Goal: Use online tool/utility: Utilize a website feature to perform a specific function

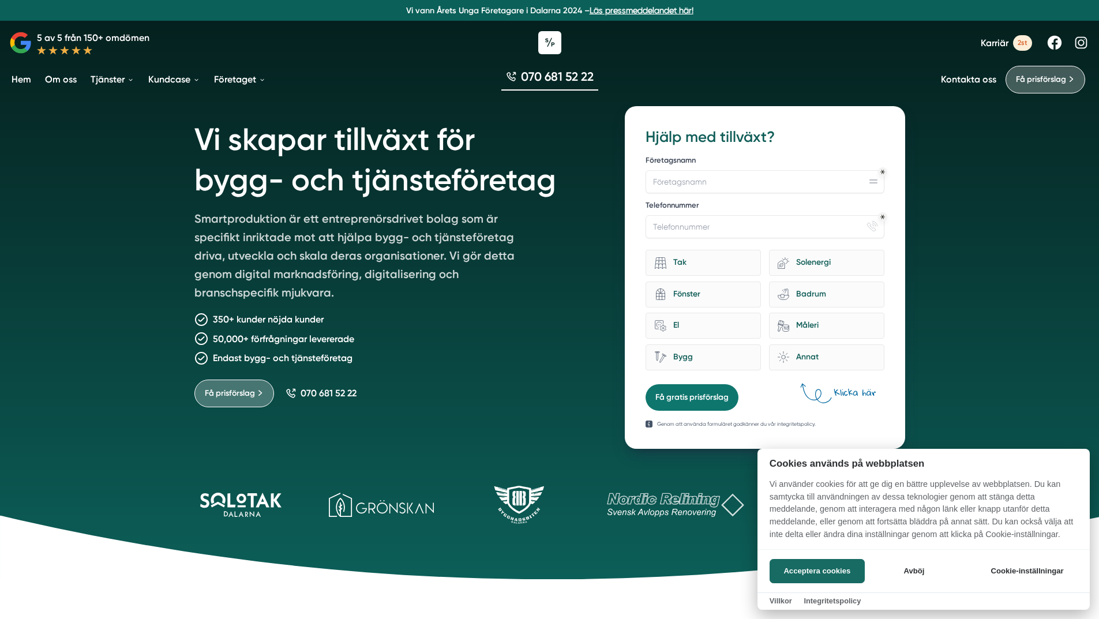
scroll to position [115, 0]
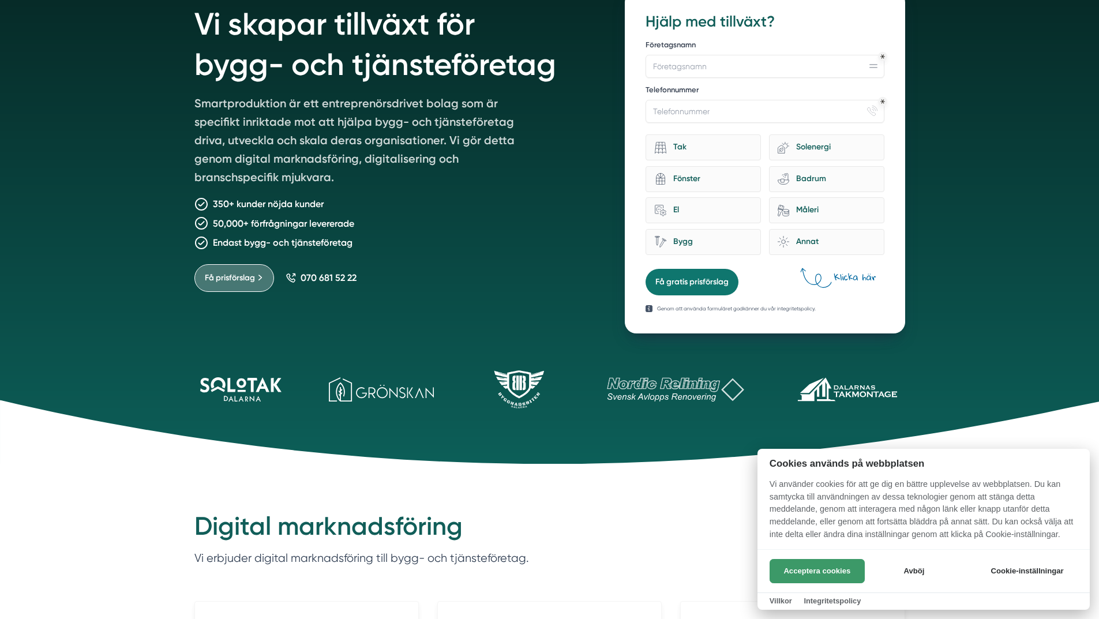
click at [820, 572] on button "Acceptera cookies" at bounding box center [816, 571] width 95 height 24
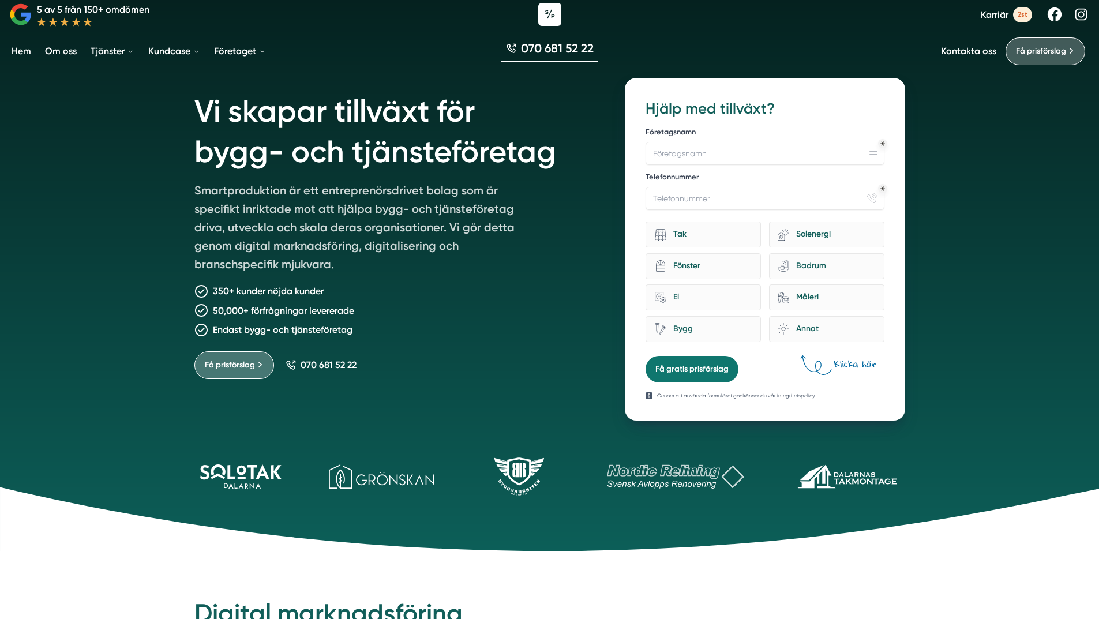
scroll to position [0, 0]
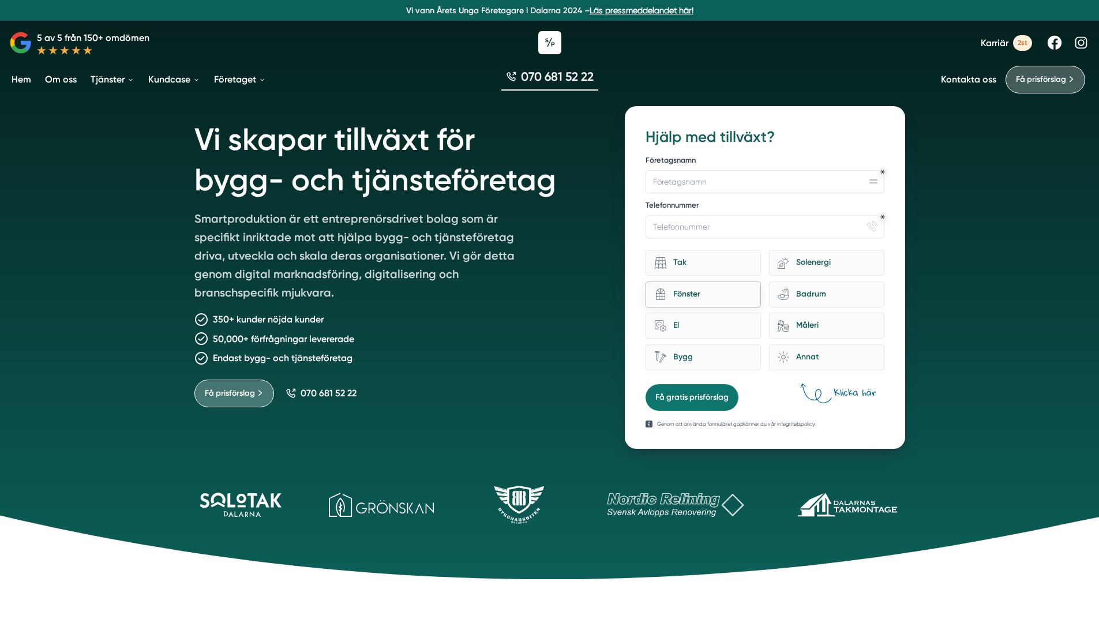
click at [741, 295] on div "Fönster" at bounding box center [709, 295] width 86 height 16
click at [0, 0] on input "architecture-window-1 Fönster" at bounding box center [0, 0] width 0 height 0
click at [678, 401] on button "Få gratis prisförslag" at bounding box center [691, 397] width 93 height 27
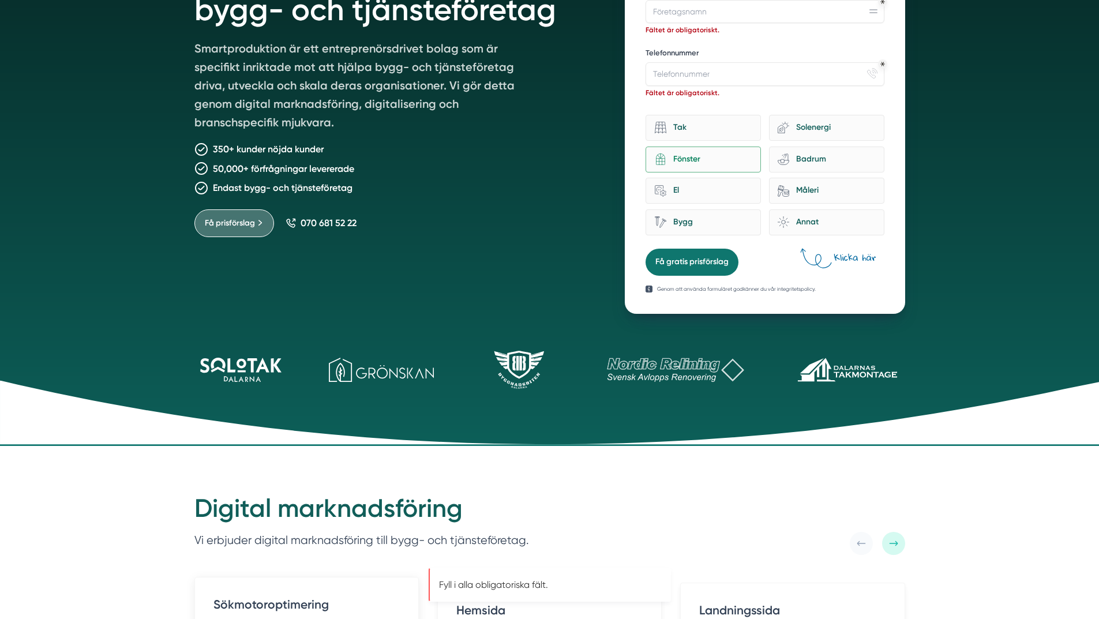
scroll to position [442, 0]
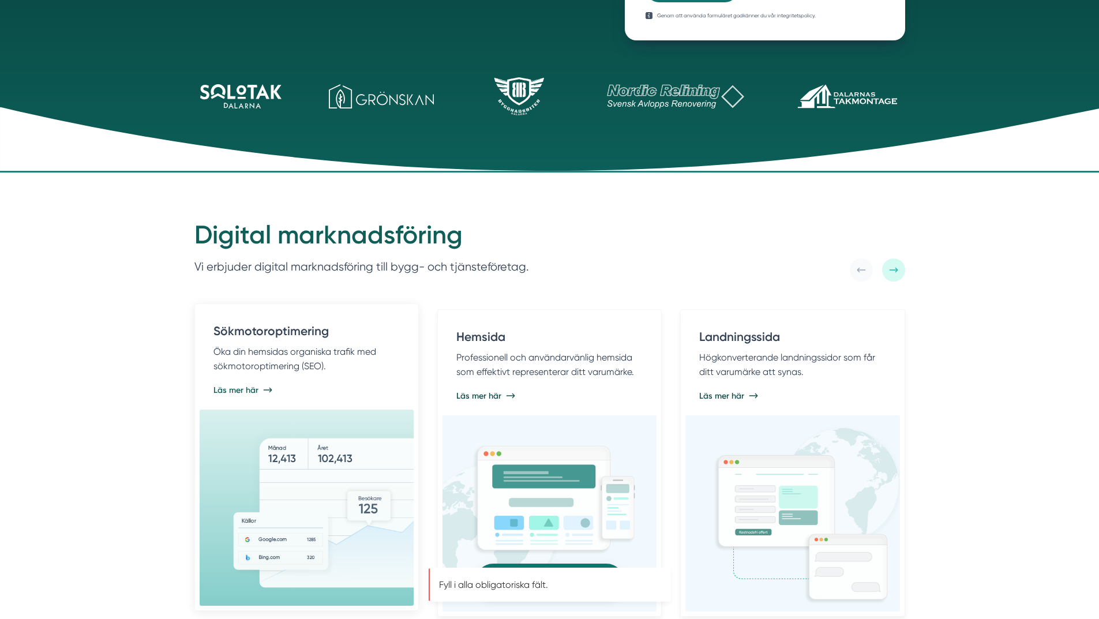
click at [343, 375] on div "Sökmotoroptimering Öka din hemsidas organiska trafik med sökmotoroptimering (SE…" at bounding box center [306, 352] width 186 height 61
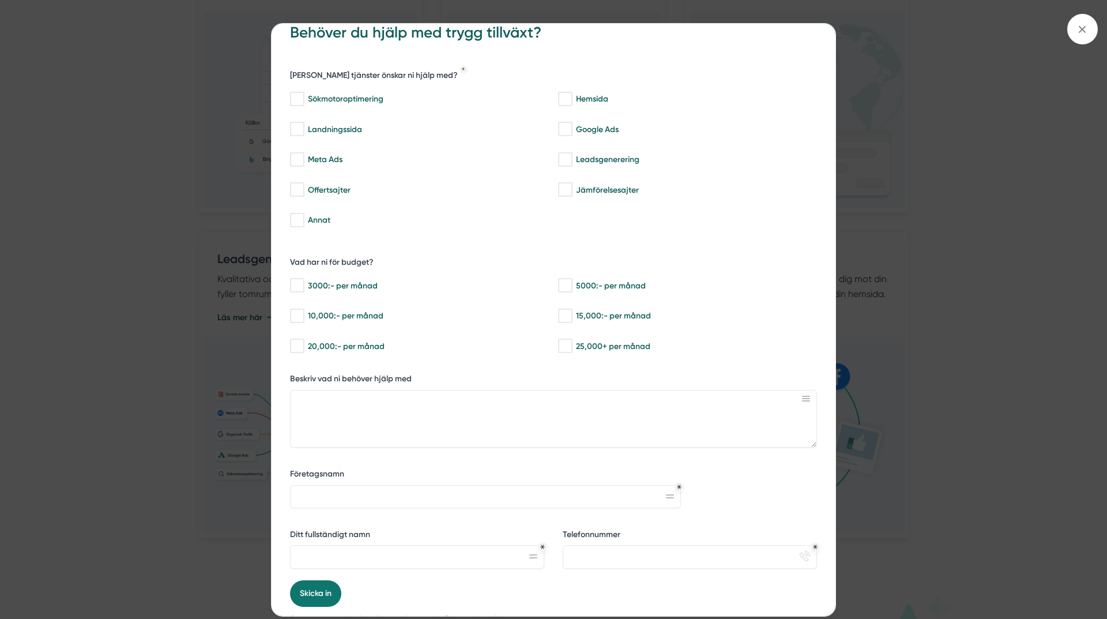
scroll to position [0, 0]
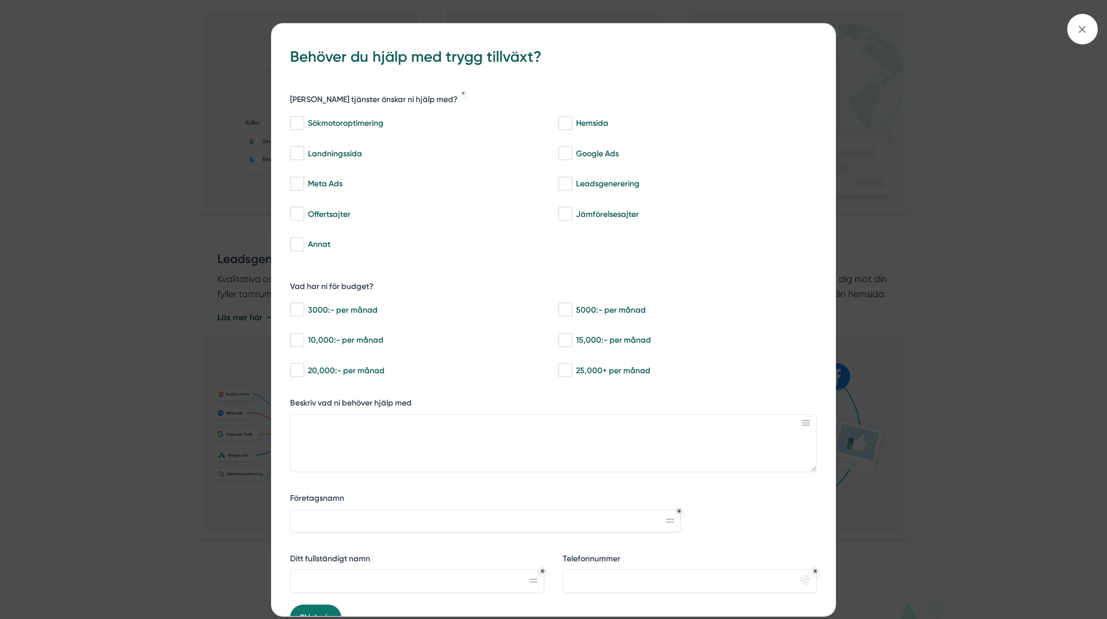
click at [639, 62] on h3 "Behöver du hjälp med trygg tillväxt?" at bounding box center [553, 58] width 527 height 32
click at [640, 63] on h3 "Behöver du hjälp med trygg tillväxt?" at bounding box center [553, 58] width 527 height 32
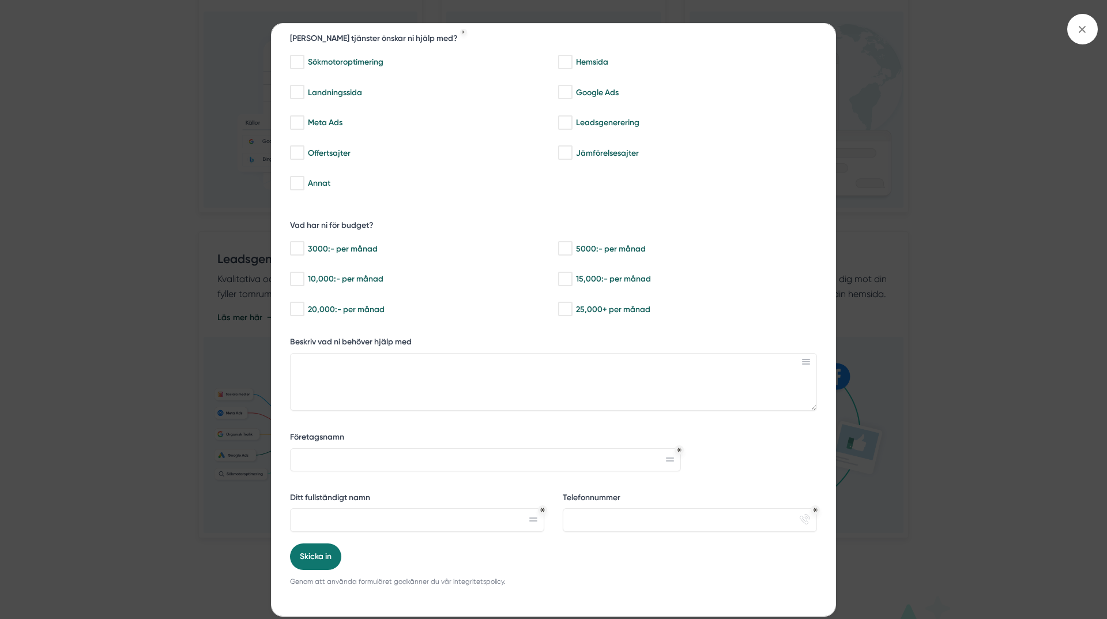
scroll to position [62, 0]
click at [454, 179] on div "Annat" at bounding box center [418, 183] width 256 height 12
click at [303, 179] on input "Annat" at bounding box center [296, 183] width 13 height 12
click at [454, 179] on div "Annat" at bounding box center [418, 183] width 256 height 12
click at [303, 179] on input "Annat" at bounding box center [296, 183] width 13 height 12
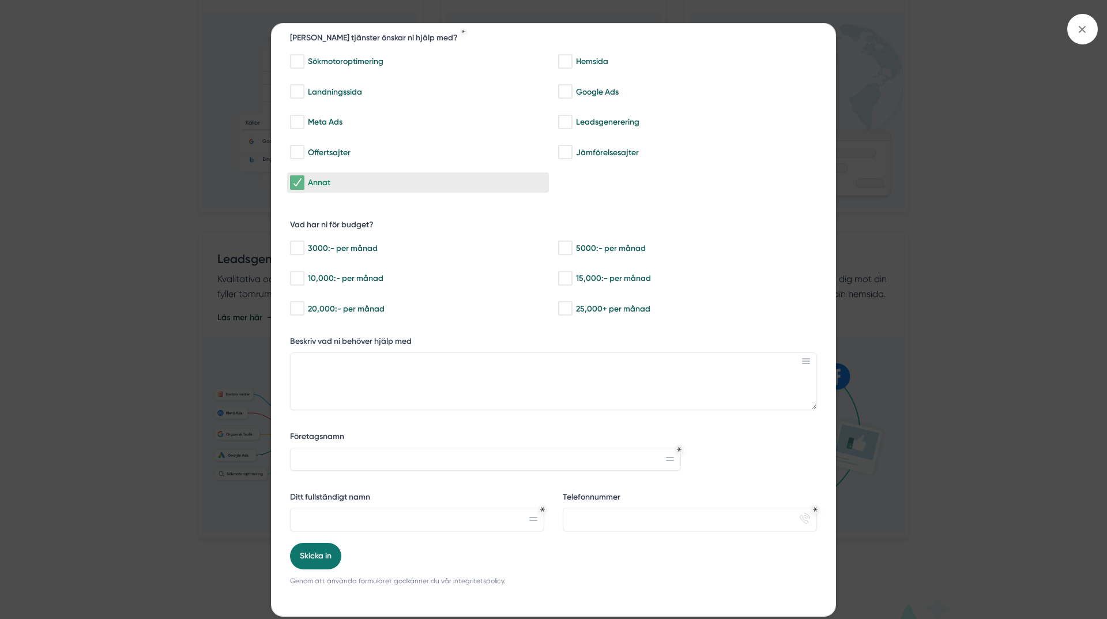
checkbox input "false"
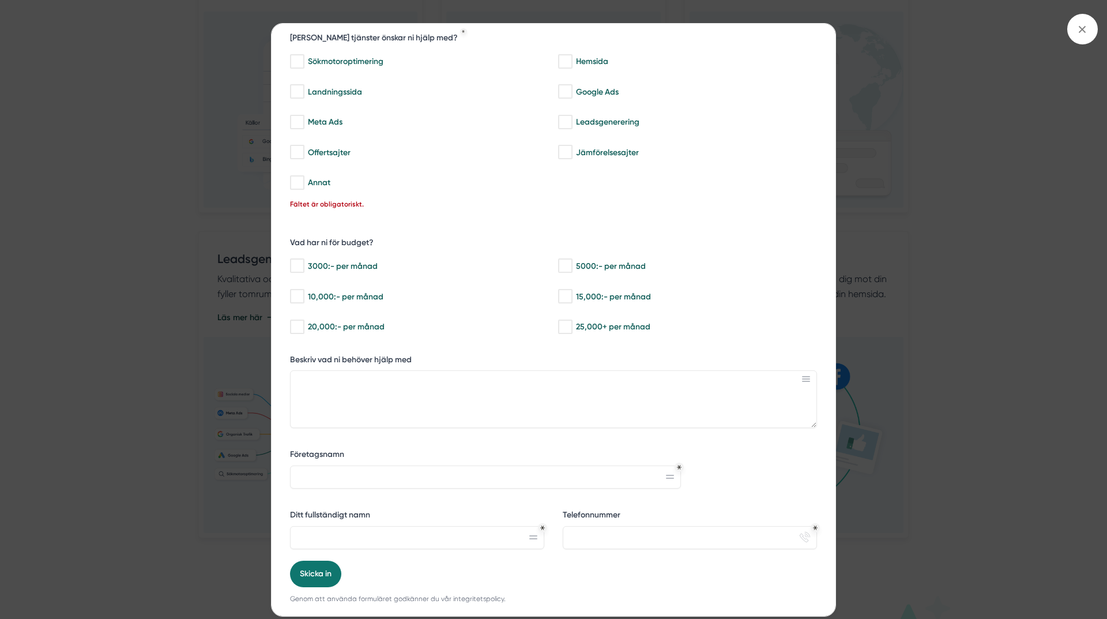
click at [678, 191] on div "Sökmotoroptimering Hemsida Landningssida Google Ads Meta Ads Leadsgenerering Of…" at bounding box center [553, 120] width 527 height 147
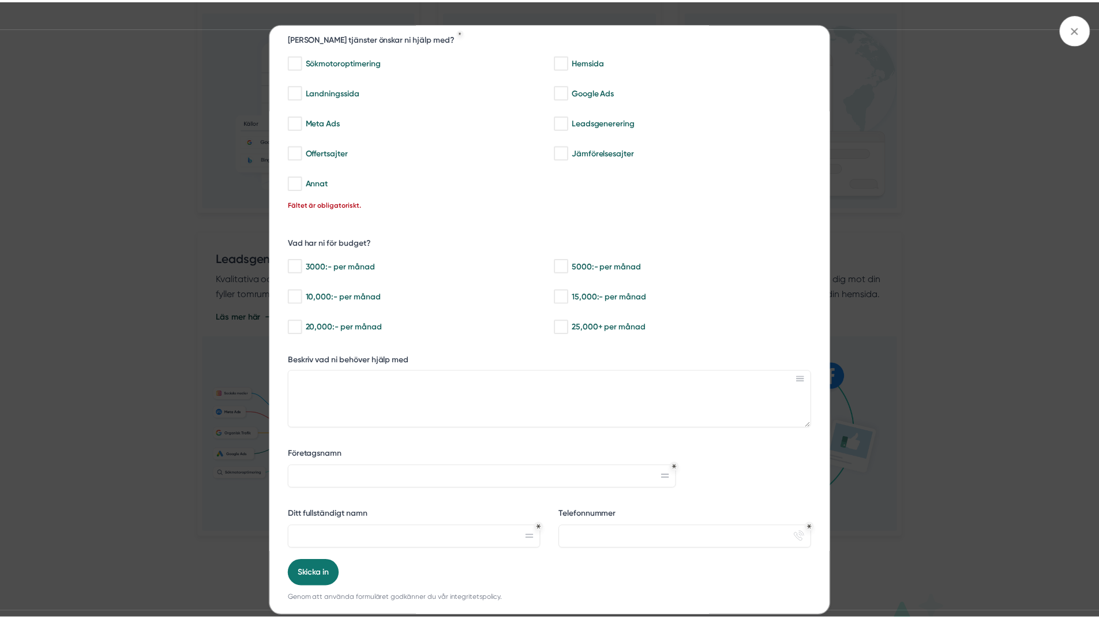
scroll to position [80, 0]
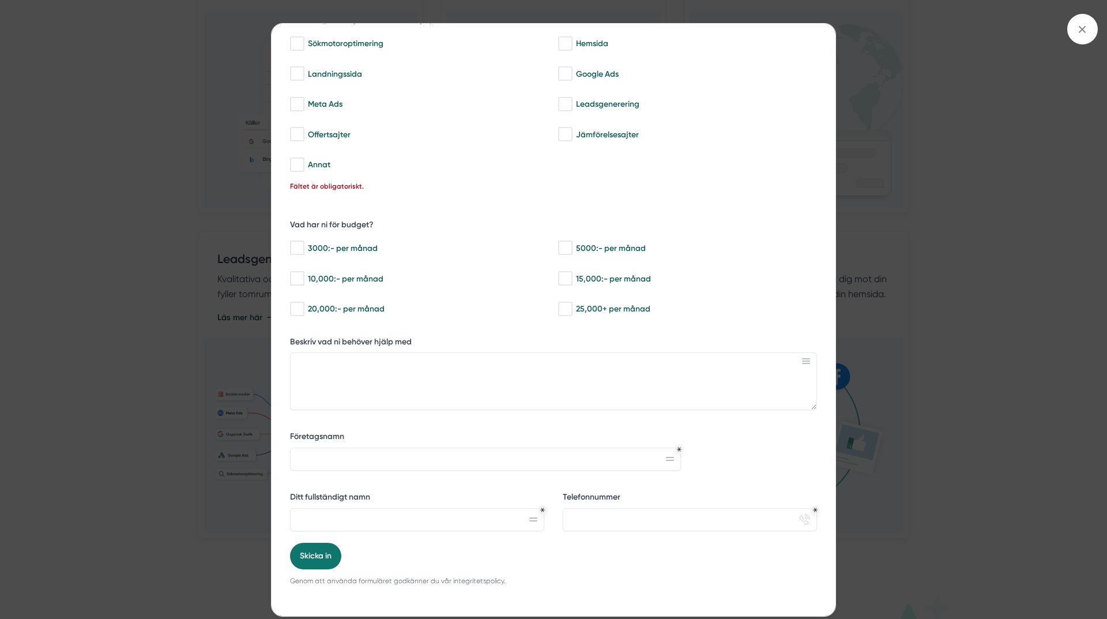
click at [3, 288] on div "bbc9b822-b2c6-488a-ab3e-9a2d59e49c7c Behöver du hjälp med trygg tillväxt? Vilka…" at bounding box center [553, 309] width 1107 height 619
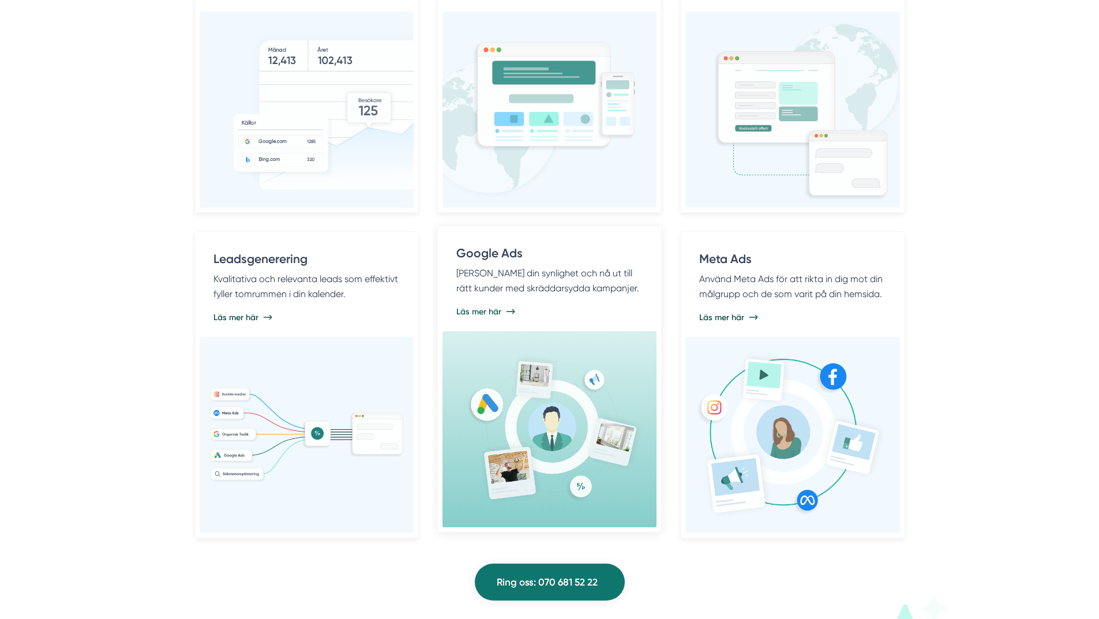
click at [558, 274] on p "Maximera din synlighet och nå ut till rätt kunder med skräddarsydda kampanjer." at bounding box center [549, 280] width 186 height 29
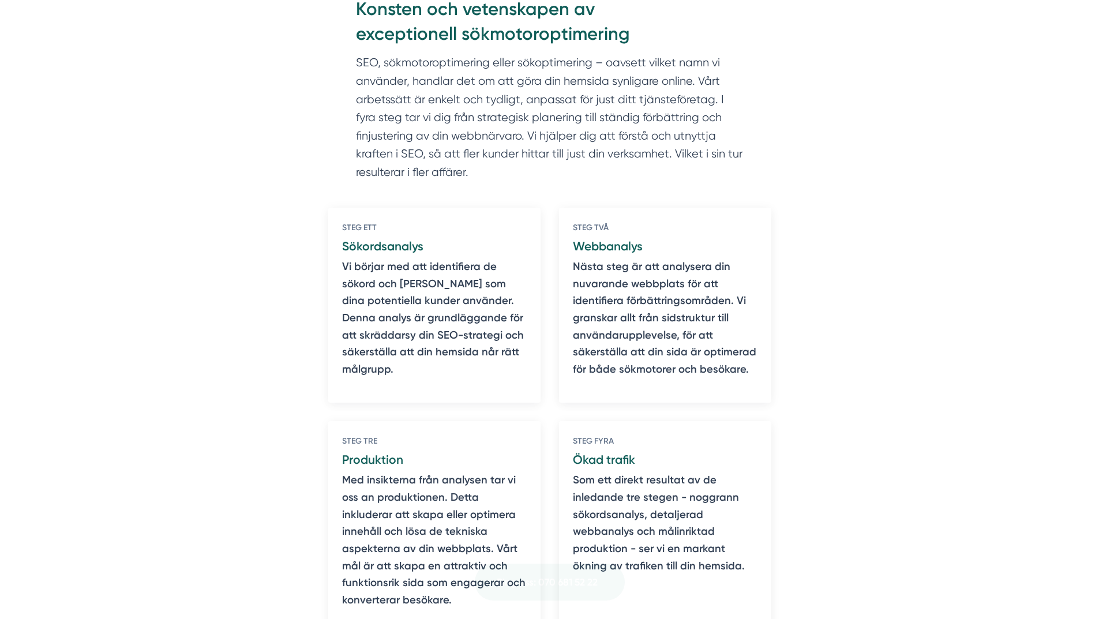
scroll to position [692, 0]
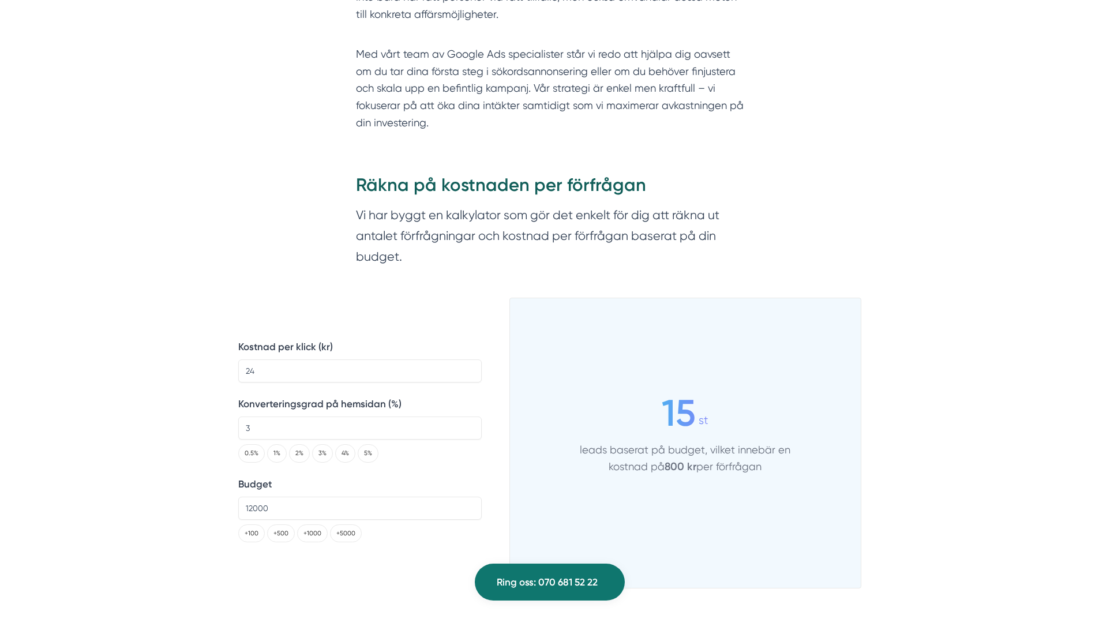
scroll to position [1615, 0]
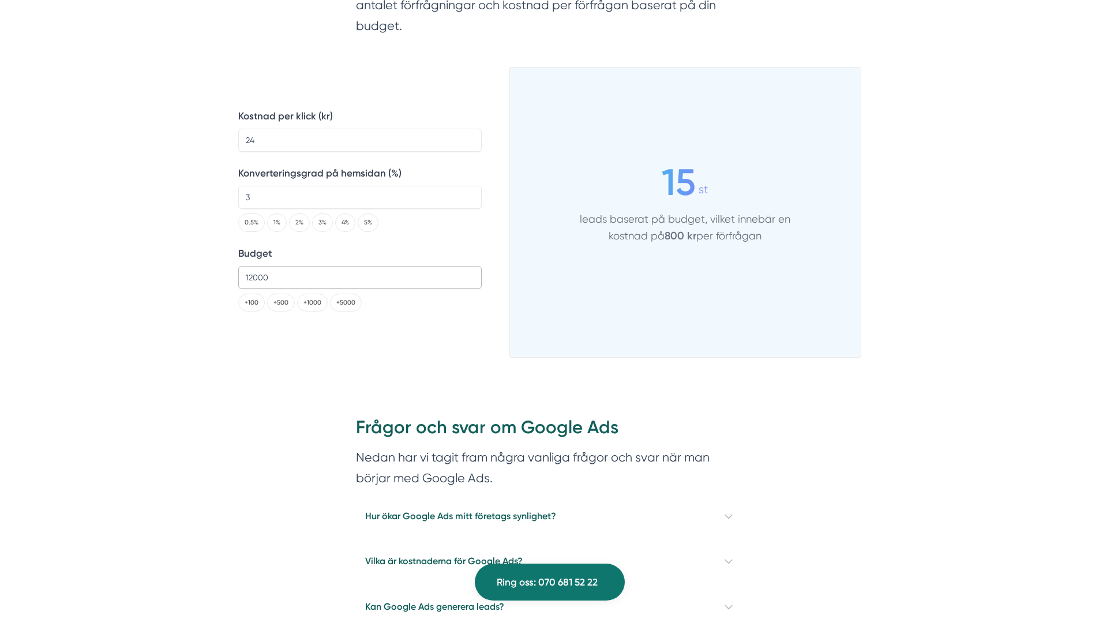
drag, startPoint x: 184, startPoint y: 269, endPoint x: 132, endPoint y: 275, distance: 52.2
click at [134, 273] on div "Skriven av Victor Blomberg 5 av 5 från 150+ omdömen Google Ads kan hjälpa bygg-…" at bounding box center [549, 306] width 1071 height 2658
type input "3000"
click at [0, 221] on div "Skriven av Victor Blomberg 5 av 5 från 150+ omdömen Google Ads kan hjälpa bygg-…" at bounding box center [549, 165] width 1099 height 2942
drag, startPoint x: 301, startPoint y: 138, endPoint x: 122, endPoint y: 138, distance: 178.8
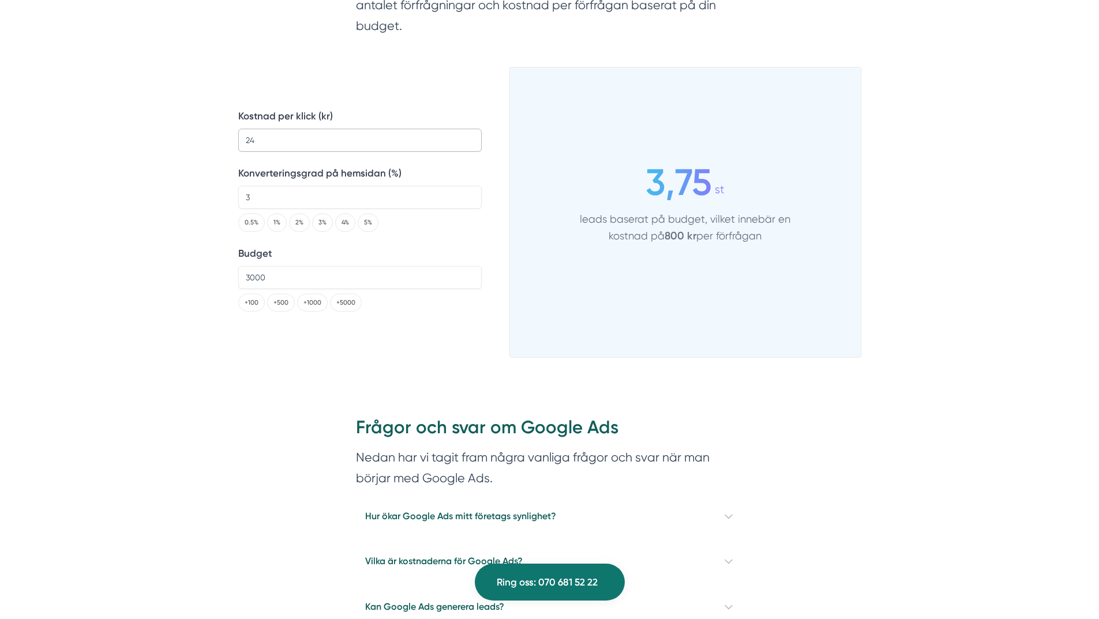
click at [123, 138] on div "Skriven av Victor Blomberg 5 av 5 från 150+ omdömen Google Ads kan hjälpa bygg-…" at bounding box center [549, 306] width 1071 height 2658
type input "10"
click at [120, 138] on div "Skriven av Victor Blomberg 5 av 5 från 150+ omdömen Google Ads kan hjälpa bygg-…" at bounding box center [549, 306] width 1071 height 2658
click at [372, 223] on button "5%" at bounding box center [368, 222] width 21 height 18
type input "5"
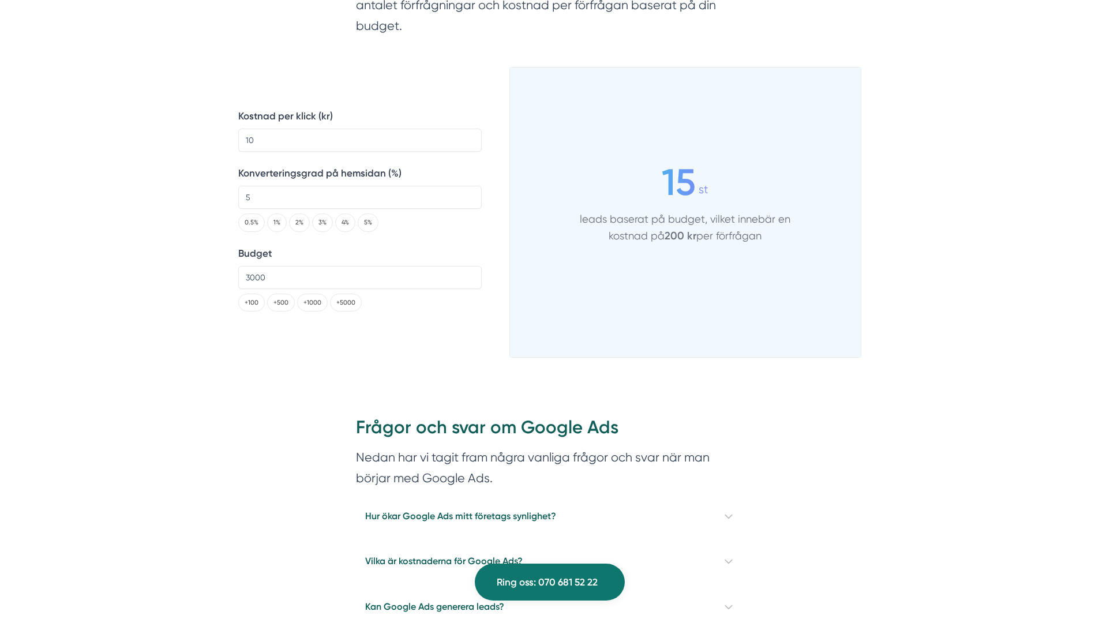
click at [136, 309] on div "Skriven av Victor Blomberg 5 av 5 från 150+ omdömen Google Ads kan hjälpa bygg-…" at bounding box center [549, 306] width 1071 height 2658
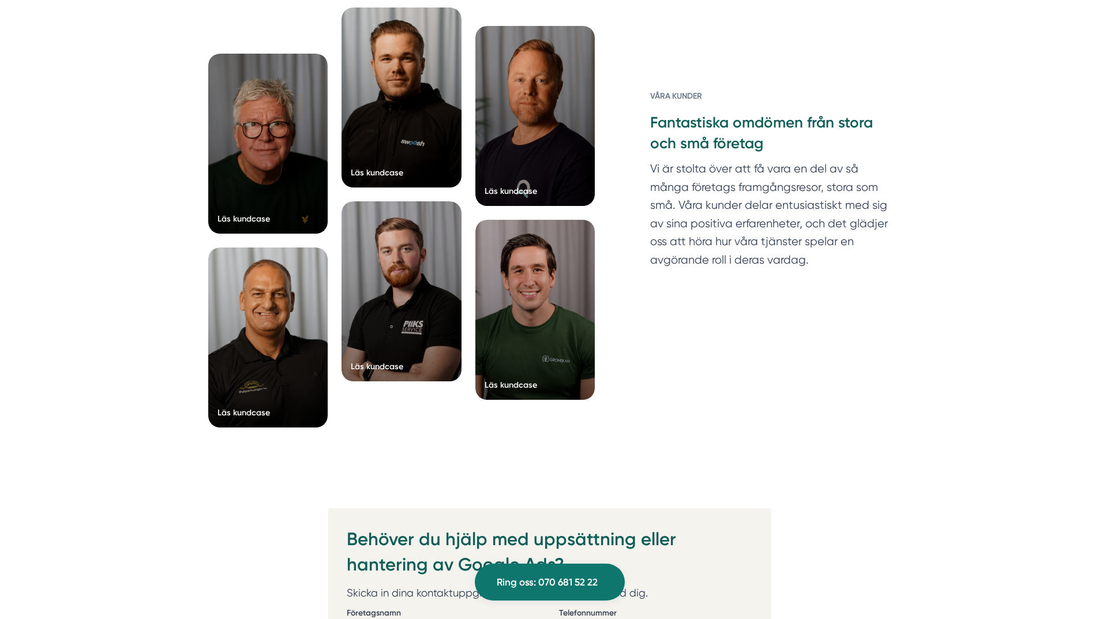
scroll to position [2134, 0]
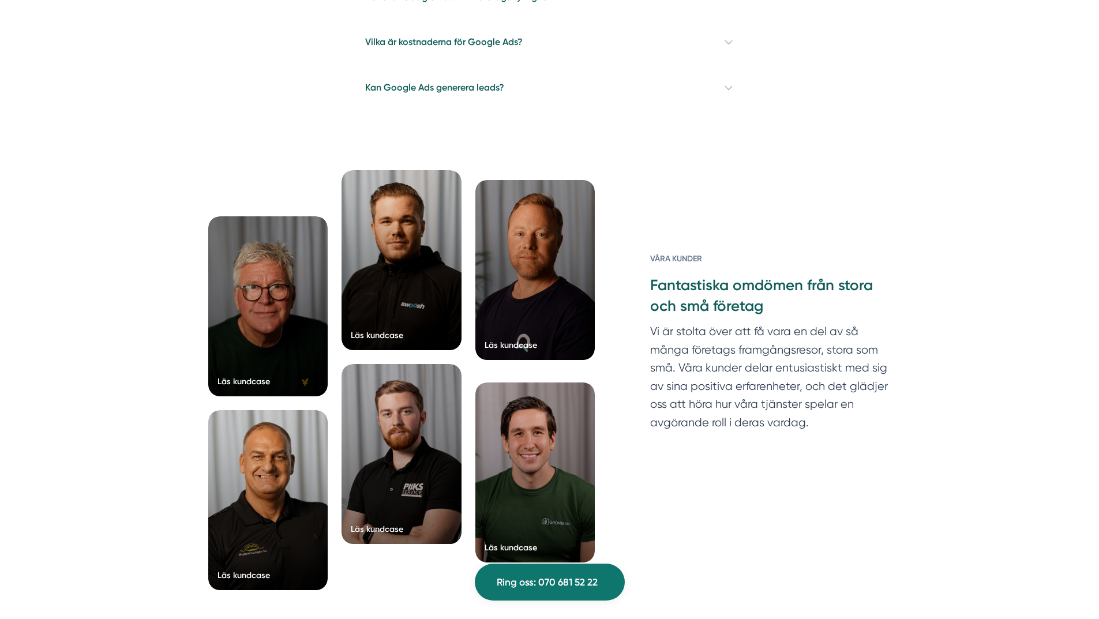
click at [546, 269] on div at bounding box center [535, 270] width 120 height 180
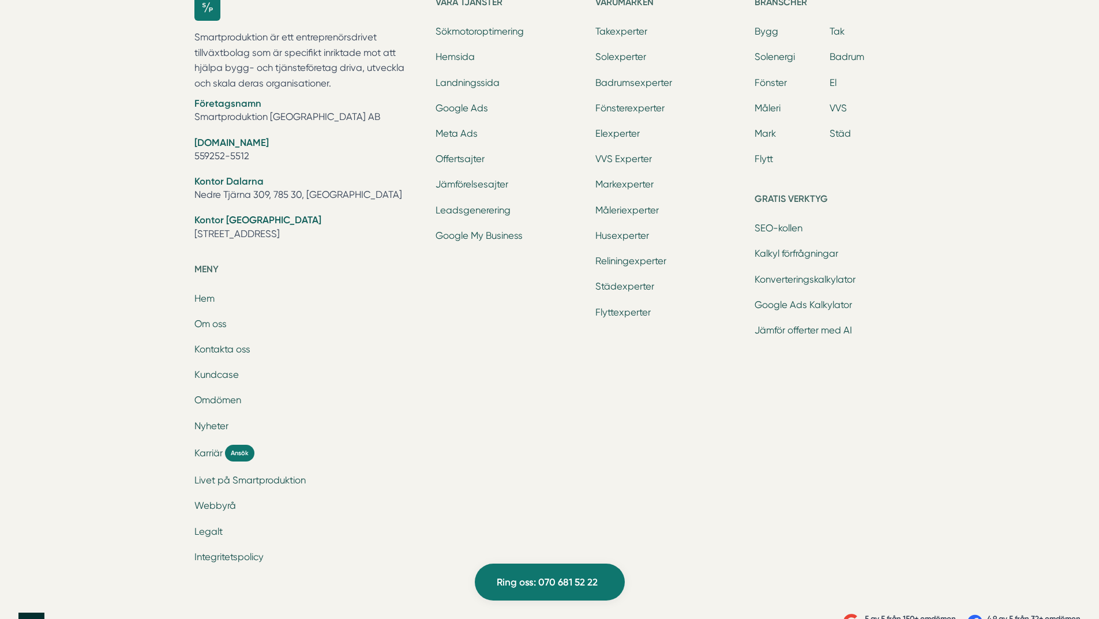
scroll to position [4441, 0]
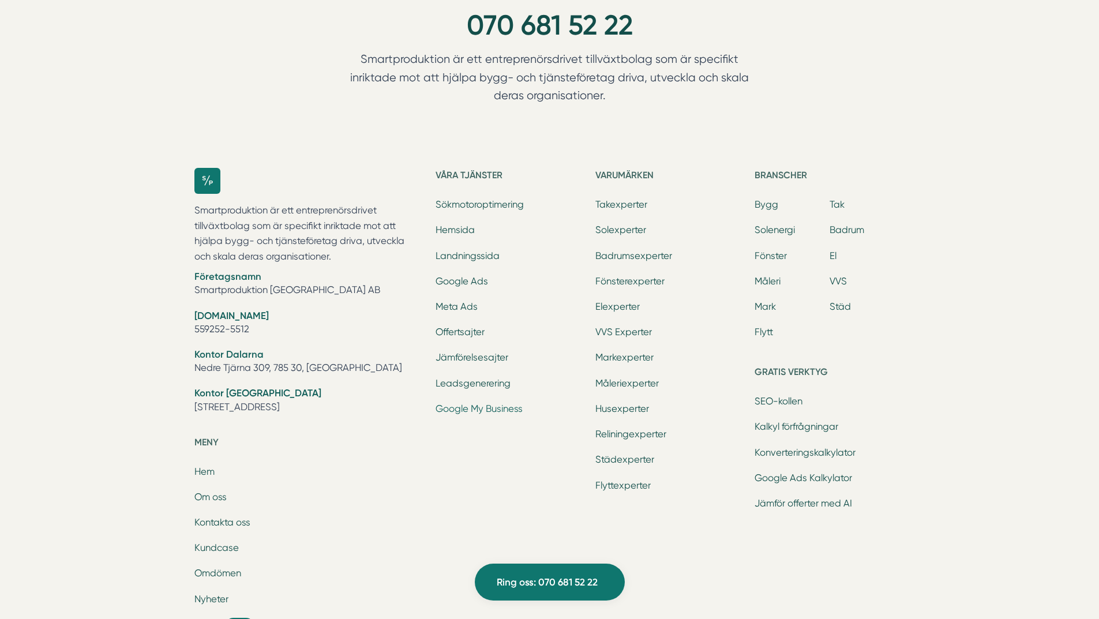
click at [475, 403] on link "Google My Business" at bounding box center [478, 408] width 87 height 11
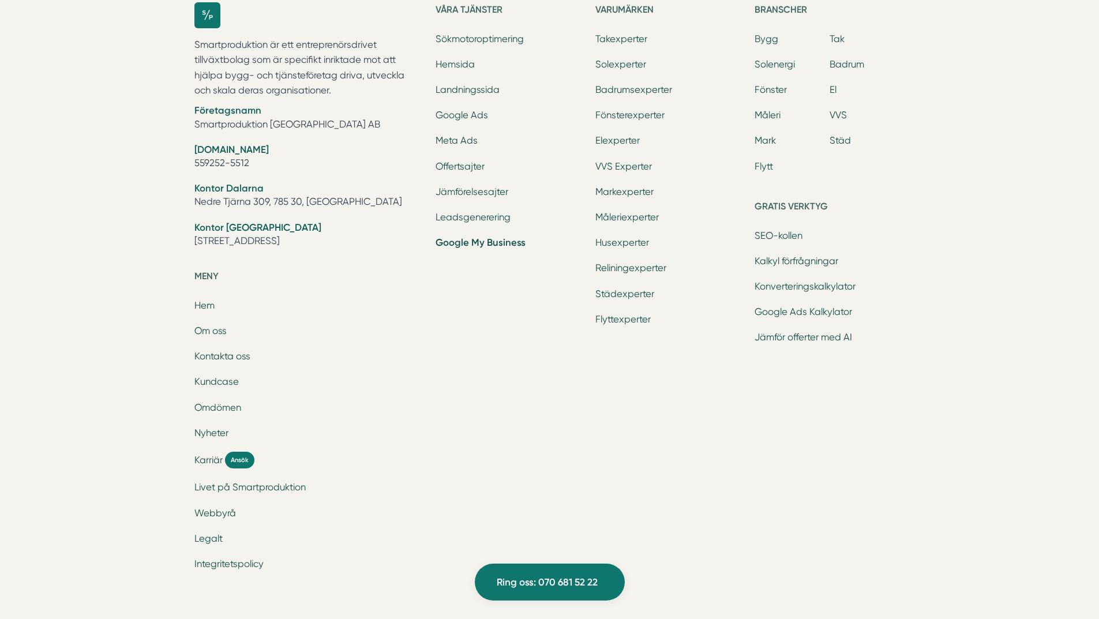
scroll to position [2508, 0]
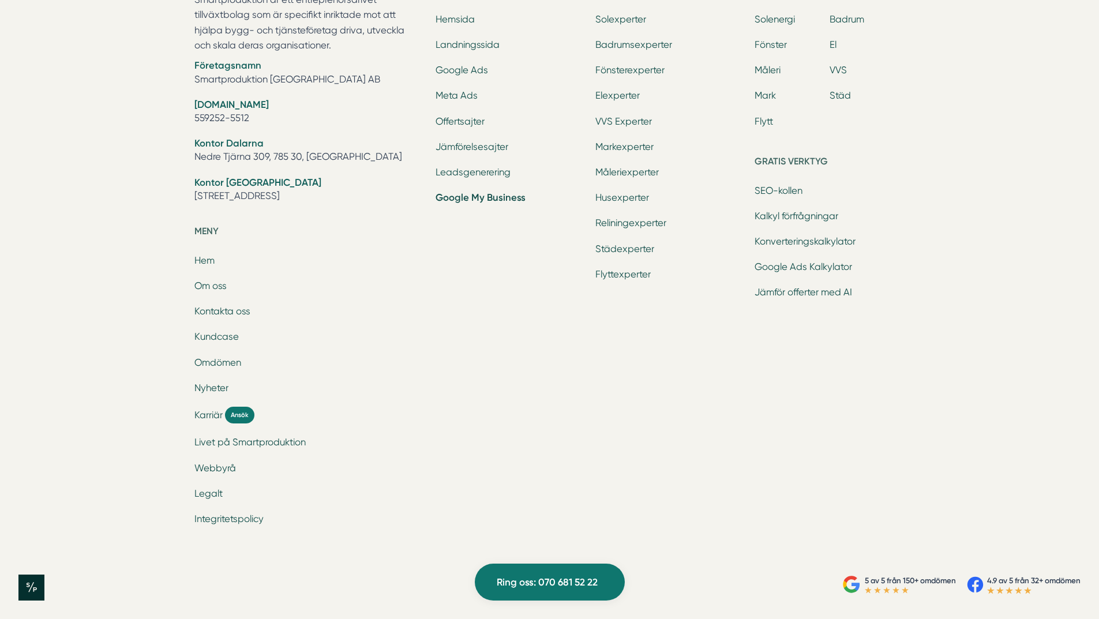
click at [863, 400] on div "Branscher Bygg Tak Solenergi Badrum Fönster El Måleri VVS Mark Städ Flytt Grati…" at bounding box center [829, 247] width 150 height 581
click at [811, 457] on div "Branscher Bygg Tak Solenergi Badrum Fönster El Måleri VVS Mark Städ Flytt Grati…" at bounding box center [829, 247] width 150 height 581
click at [817, 238] on link "Konverteringskalkylator" at bounding box center [804, 241] width 101 height 11
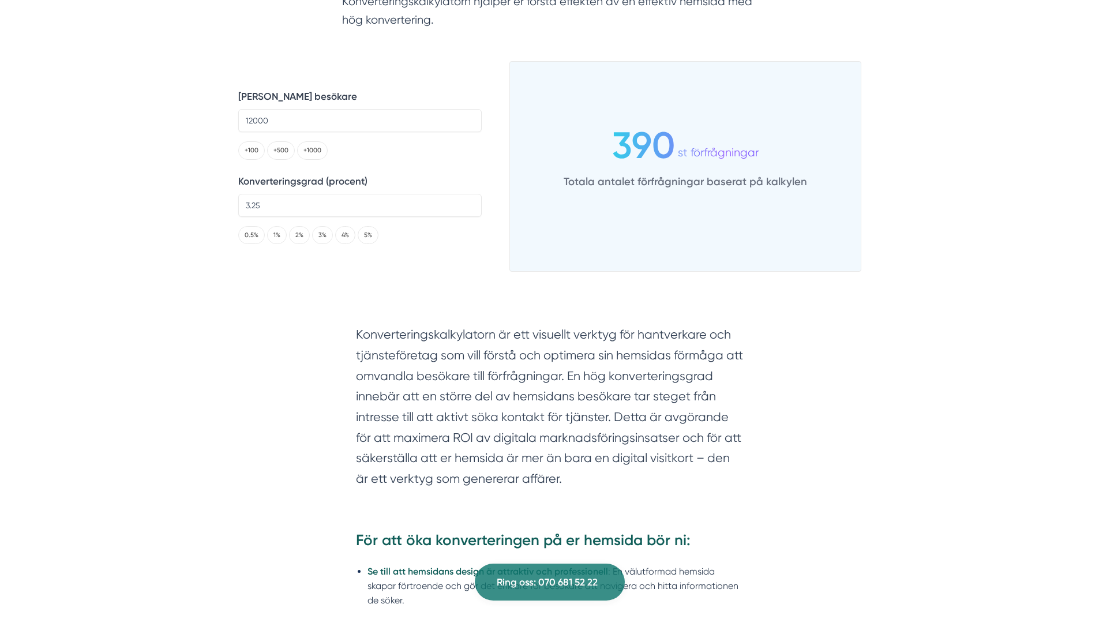
scroll to position [115, 0]
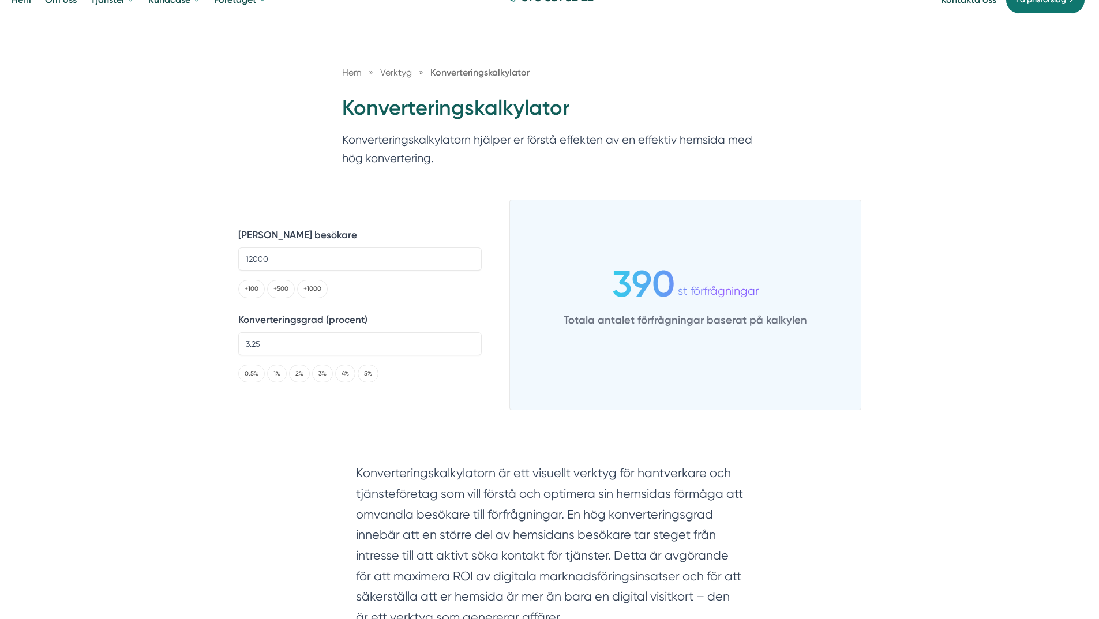
scroll to position [0, 0]
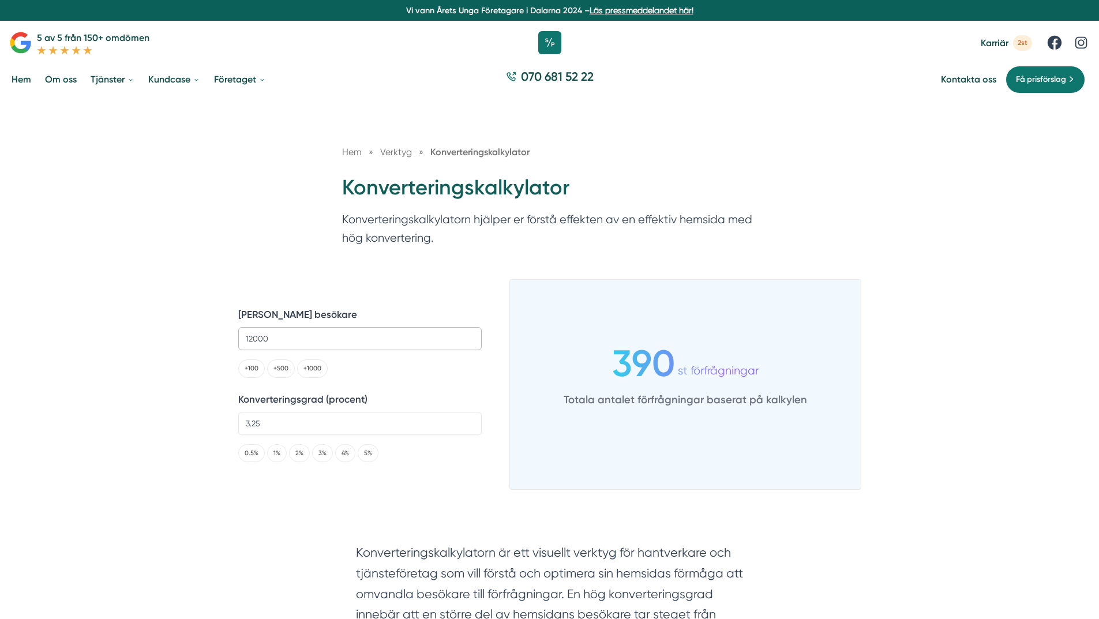
drag, startPoint x: 209, startPoint y: 329, endPoint x: 135, endPoint y: 333, distance: 73.9
type input "1000"
click at [367, 448] on button "5%" at bounding box center [368, 453] width 21 height 18
drag, startPoint x: 297, startPoint y: 414, endPoint x: 87, endPoint y: 407, distance: 210.6
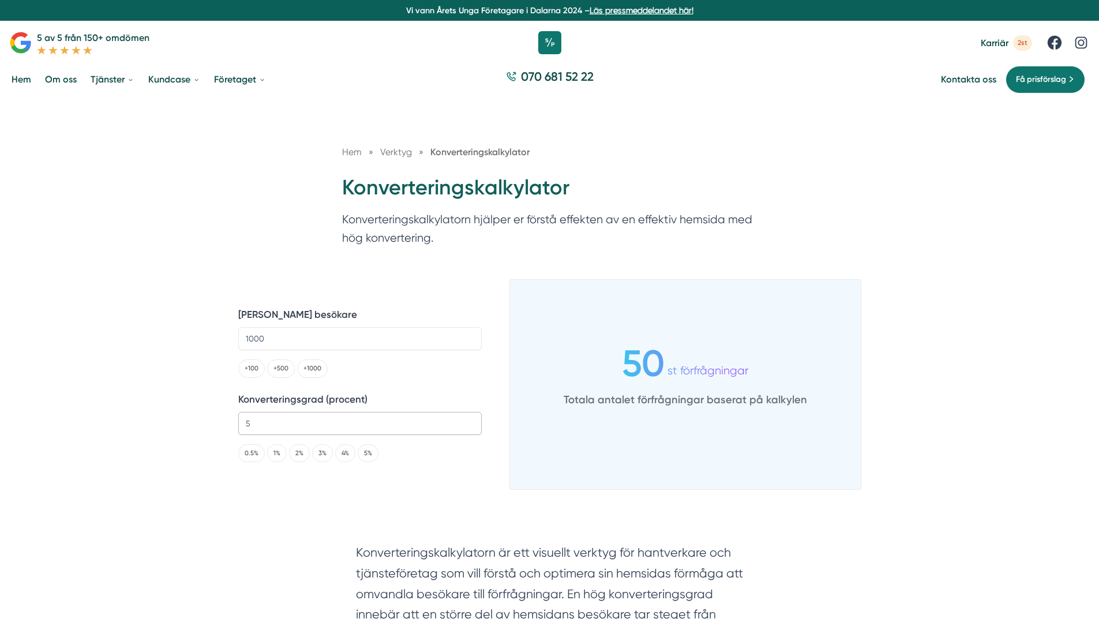
type input "8"
type input "800"
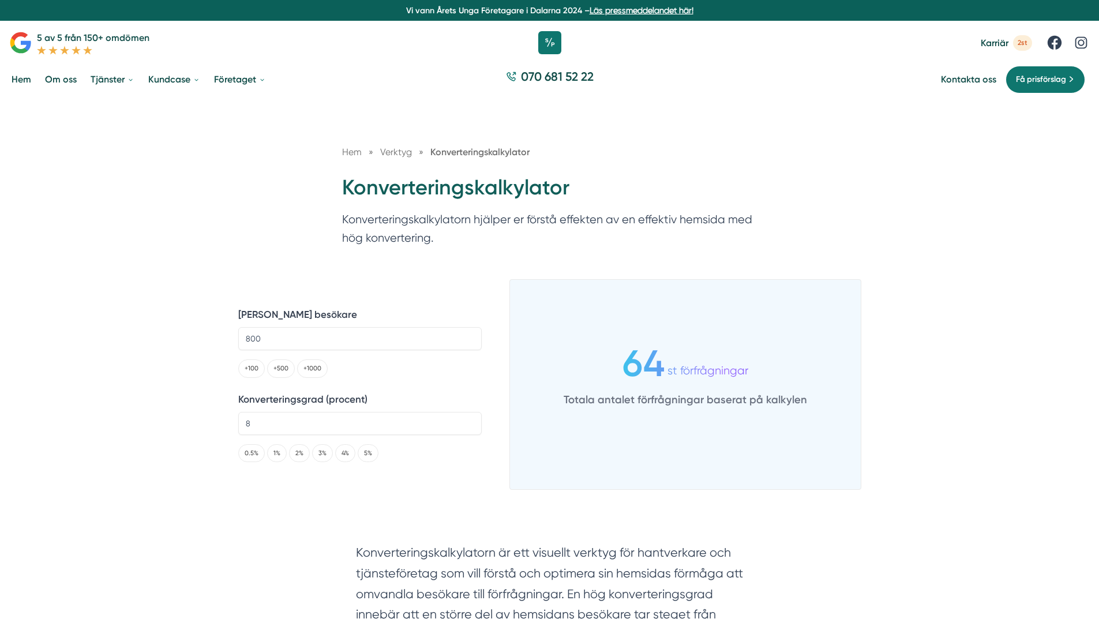
drag, startPoint x: 294, startPoint y: 333, endPoint x: 159, endPoint y: 315, distance: 136.1
click at [251, 265] on div "Hem » Verktyg » Konverteringskalkylator Konverteringskalkylator Konverteringska…" at bounding box center [549, 186] width 1099 height 174
drag, startPoint x: 288, startPoint y: 339, endPoint x: 72, endPoint y: 306, distance: 218.2
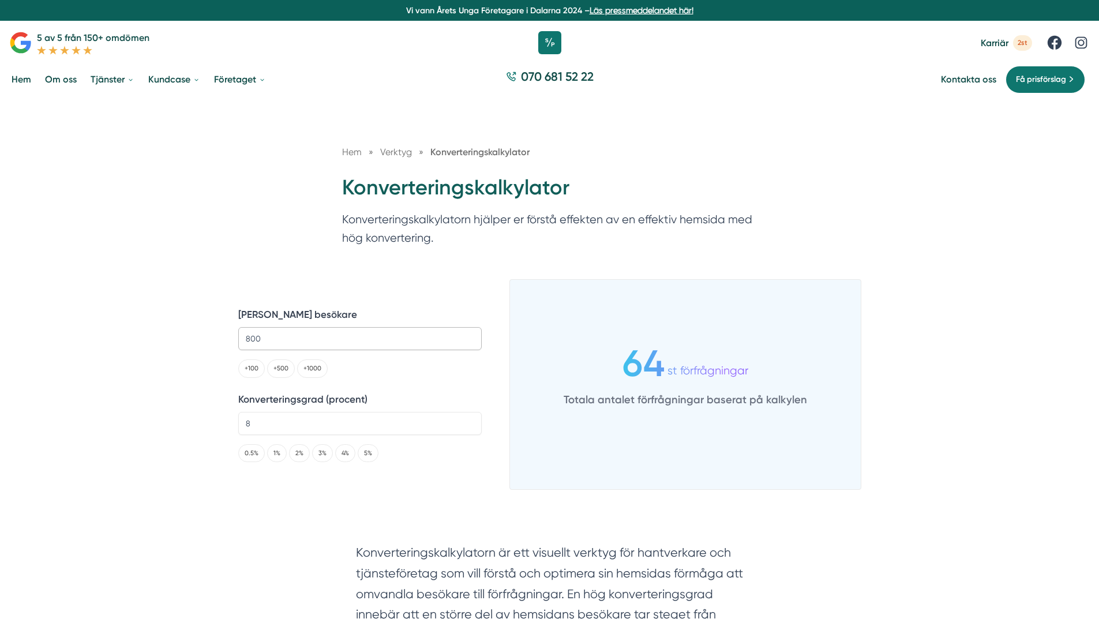
drag, startPoint x: 314, startPoint y: 341, endPoint x: 1, endPoint y: 337, distance: 313.2
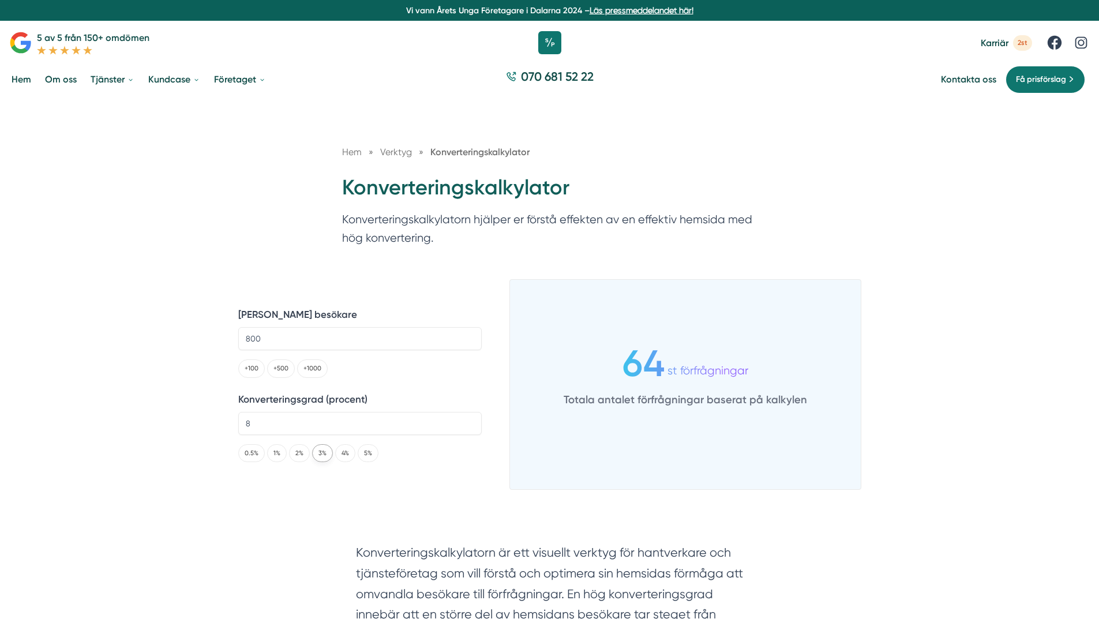
click at [317, 451] on button "3%" at bounding box center [322, 453] width 21 height 18
type input "3"
drag, startPoint x: 678, startPoint y: 362, endPoint x: 868, endPoint y: 377, distance: 191.0
click at [814, 360] on div "24 st förfrågningar Totala antalet förfrågningar baserat på kalkylen" at bounding box center [685, 378] width 351 height 168
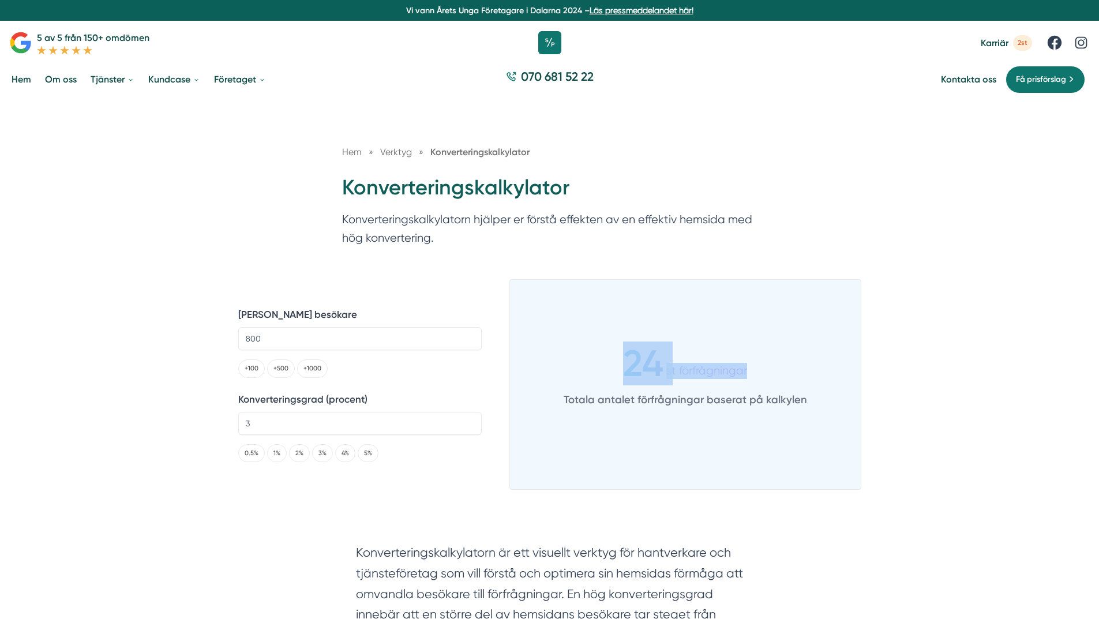
click at [757, 372] on div "24 st förfrågningar" at bounding box center [684, 364] width 243 height 46
click at [687, 421] on div "24 st förfrågningar Totala antalet förfrågningar baserat på kalkylen" at bounding box center [685, 378] width 351 height 168
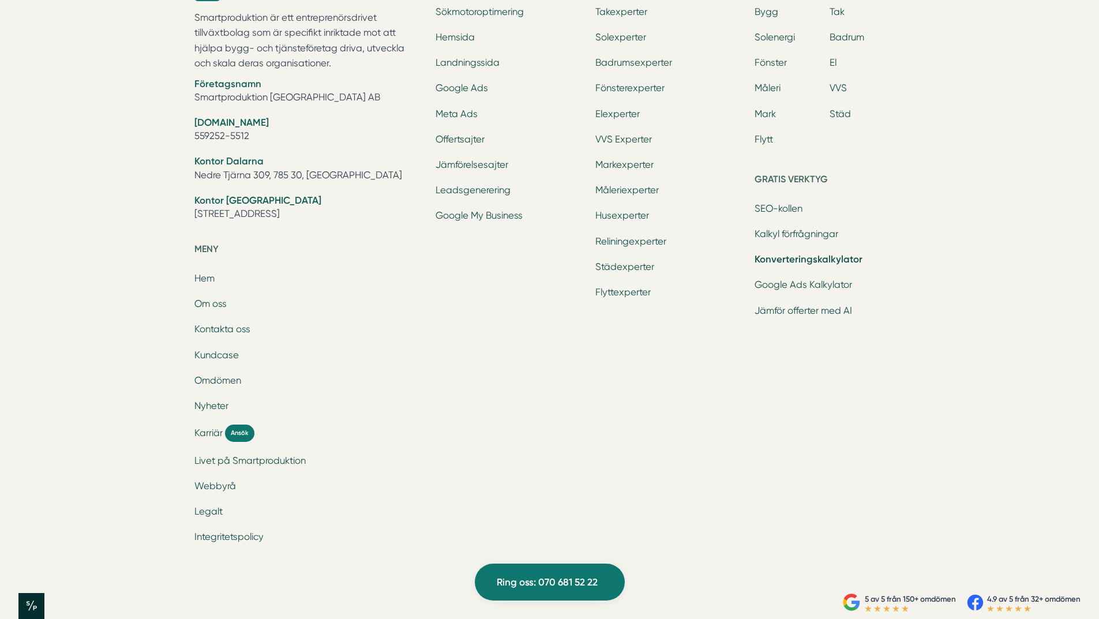
scroll to position [2474, 0]
